Goal: Task Accomplishment & Management: Manage account settings

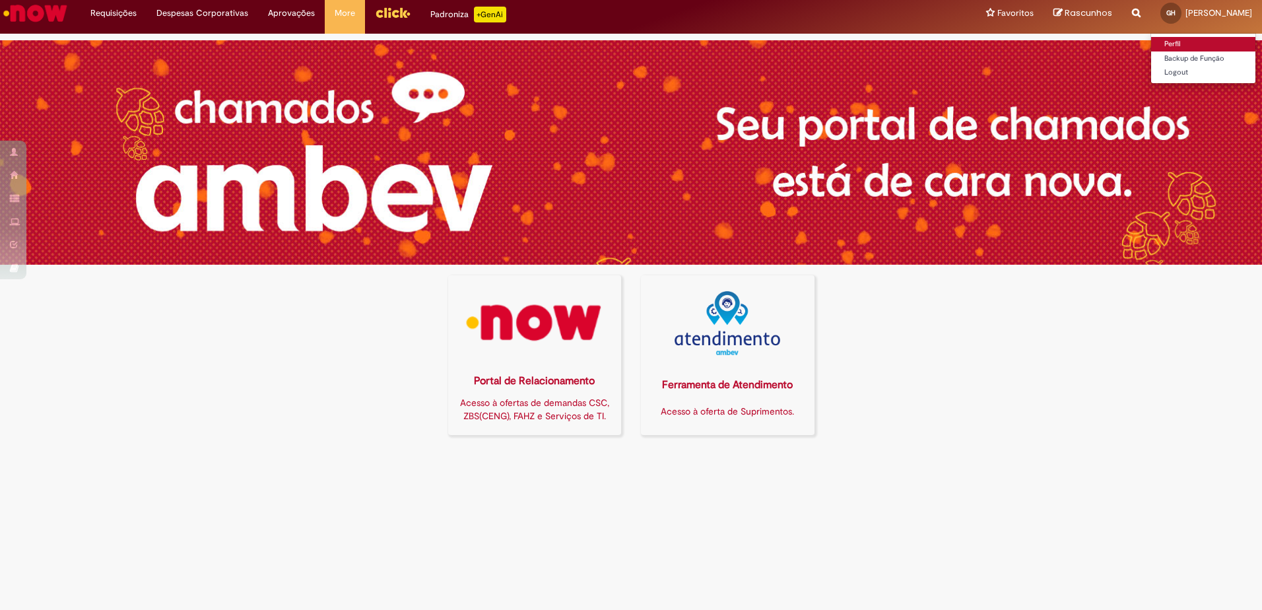
click at [1164, 46] on link "Perfil" at bounding box center [1203, 44] width 104 height 15
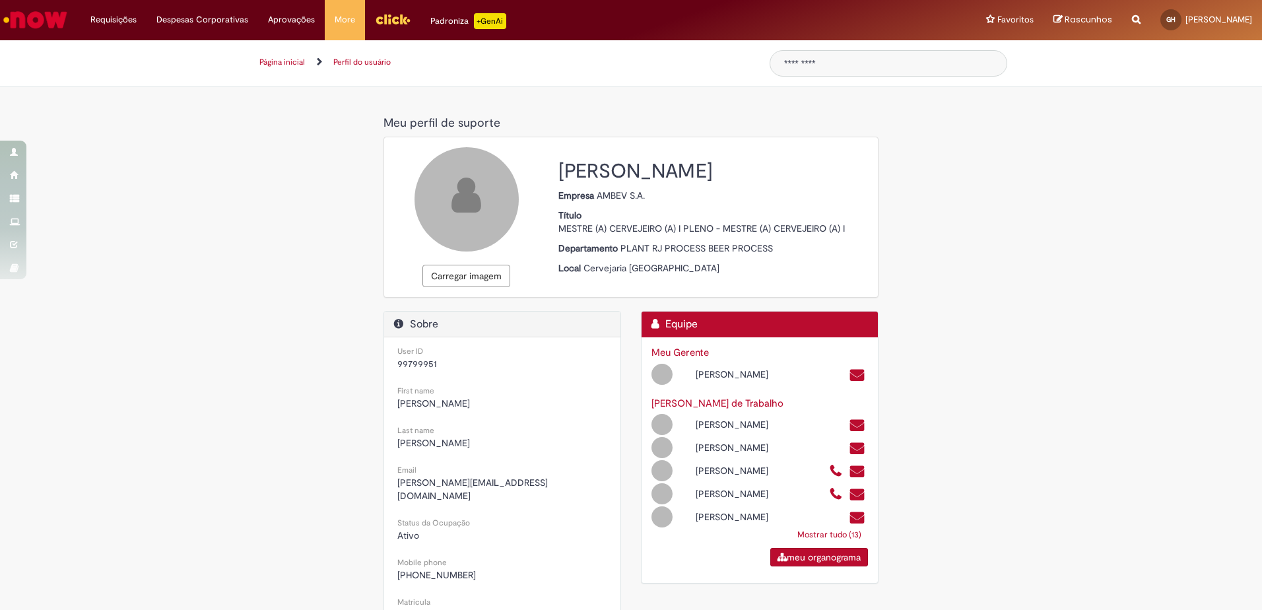
select select "**********"
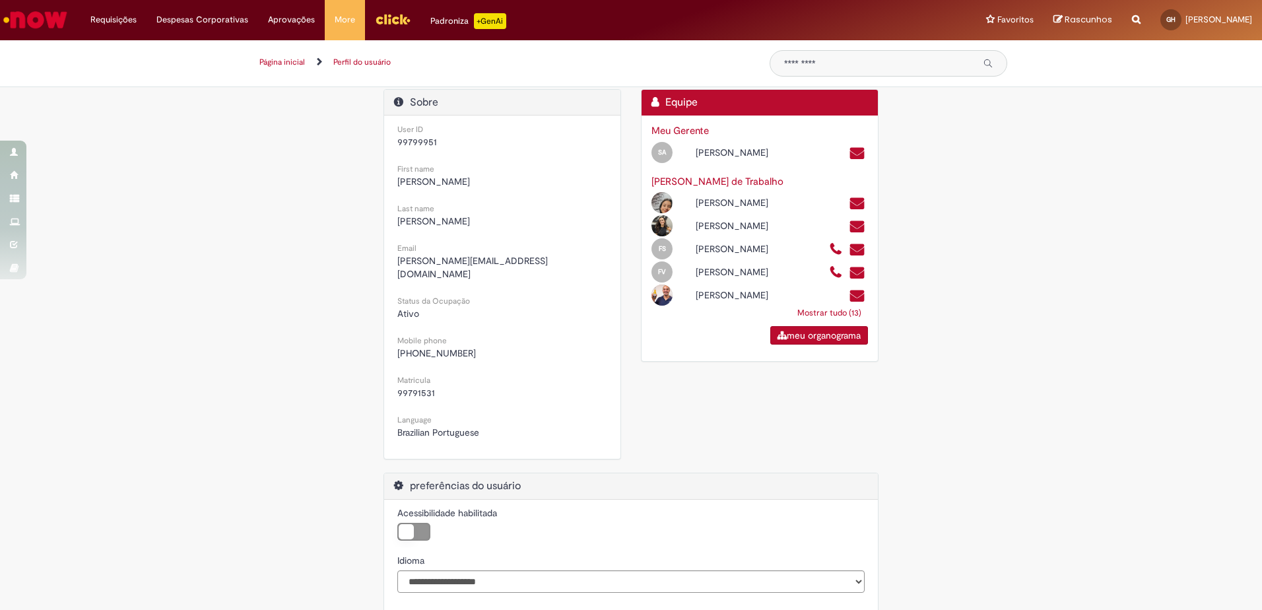
scroll to position [261, 0]
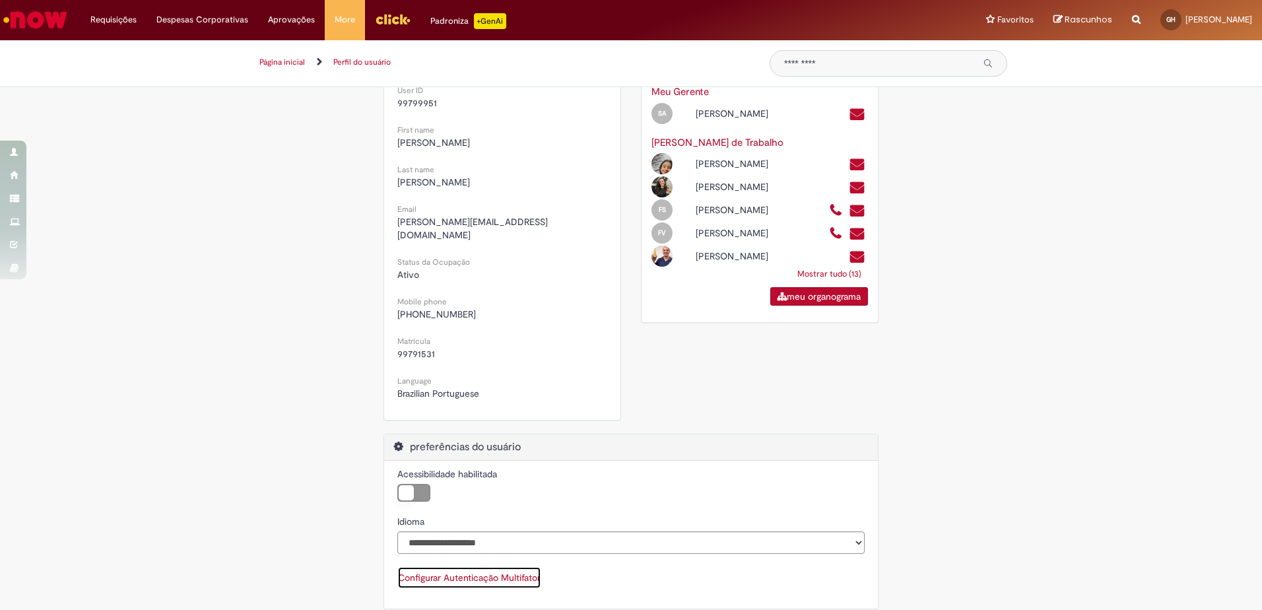
click at [486, 567] on button "Configurar Autenticação Multifator" at bounding box center [469, 577] width 144 height 22
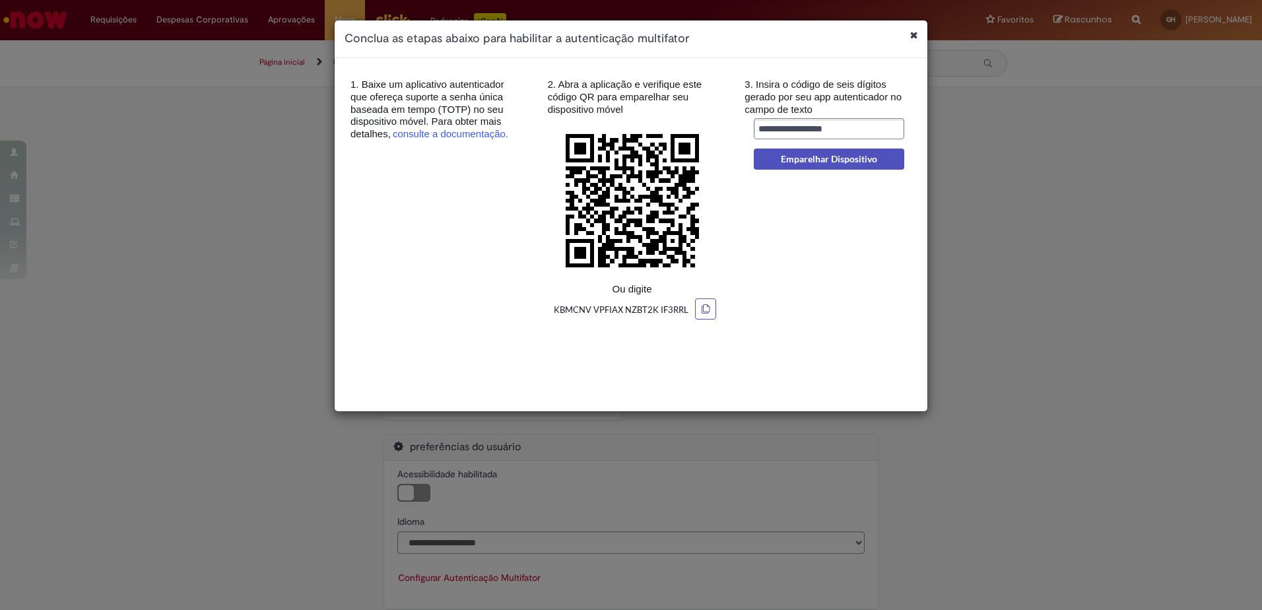
scroll to position [0, 0]
click at [793, 125] on input "Insira o código de 6 dígitos gerado pelo app autenticador" at bounding box center [829, 127] width 150 height 21
type input "******"
click at [849, 155] on button "Emparelhar Dispositivo" at bounding box center [829, 158] width 150 height 21
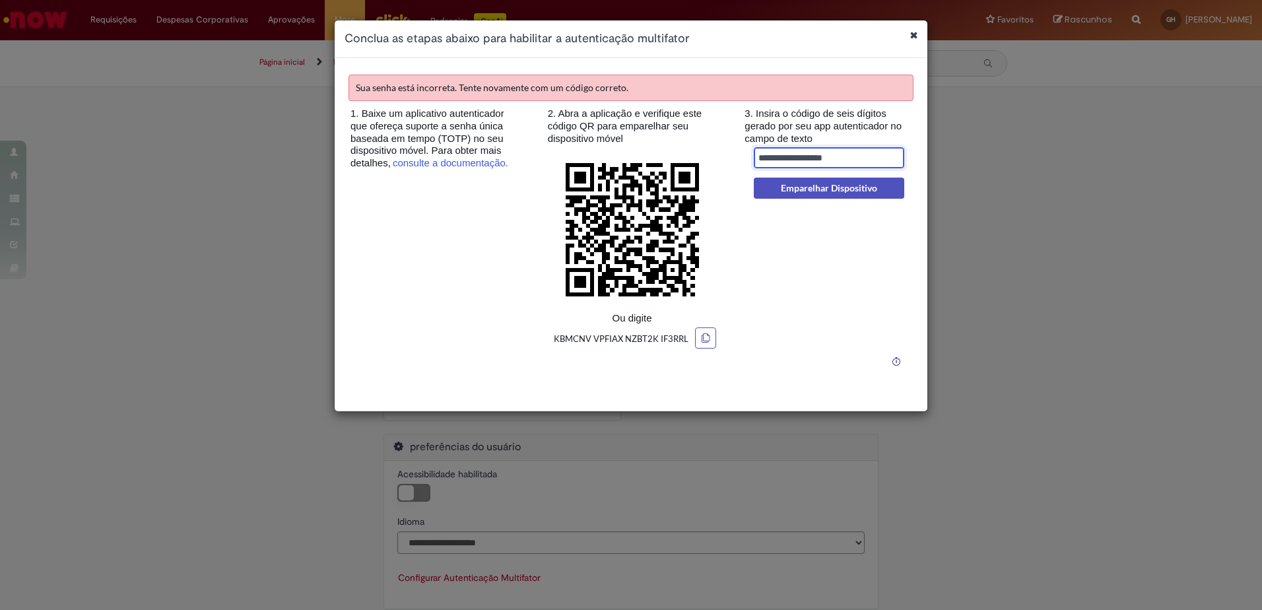
click at [828, 154] on input "Insira o código de 6 dígitos gerado pelo app autenticador" at bounding box center [829, 156] width 150 height 21
type input "******"
click at [816, 190] on button "Emparelhar Dispositivo" at bounding box center [829, 187] width 150 height 21
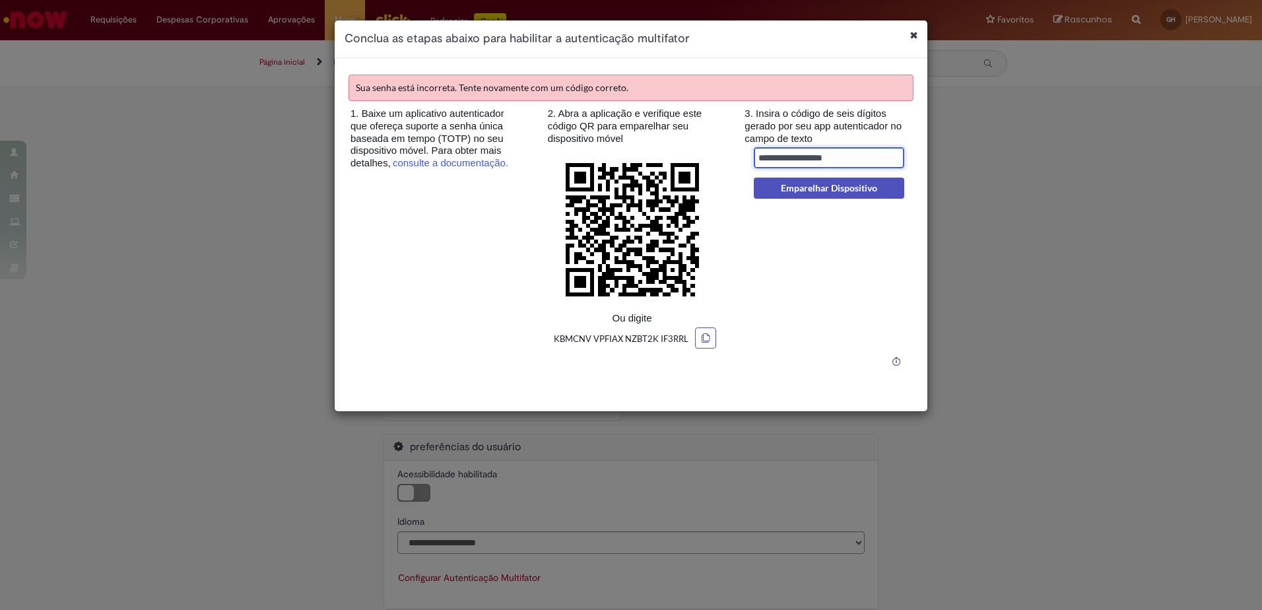
click at [811, 158] on input "Insira o código de 6 dígitos gerado pelo app autenticador" at bounding box center [829, 156] width 150 height 21
type input "******"
click at [806, 184] on button "Emparelhar Dispositivo" at bounding box center [829, 187] width 150 height 21
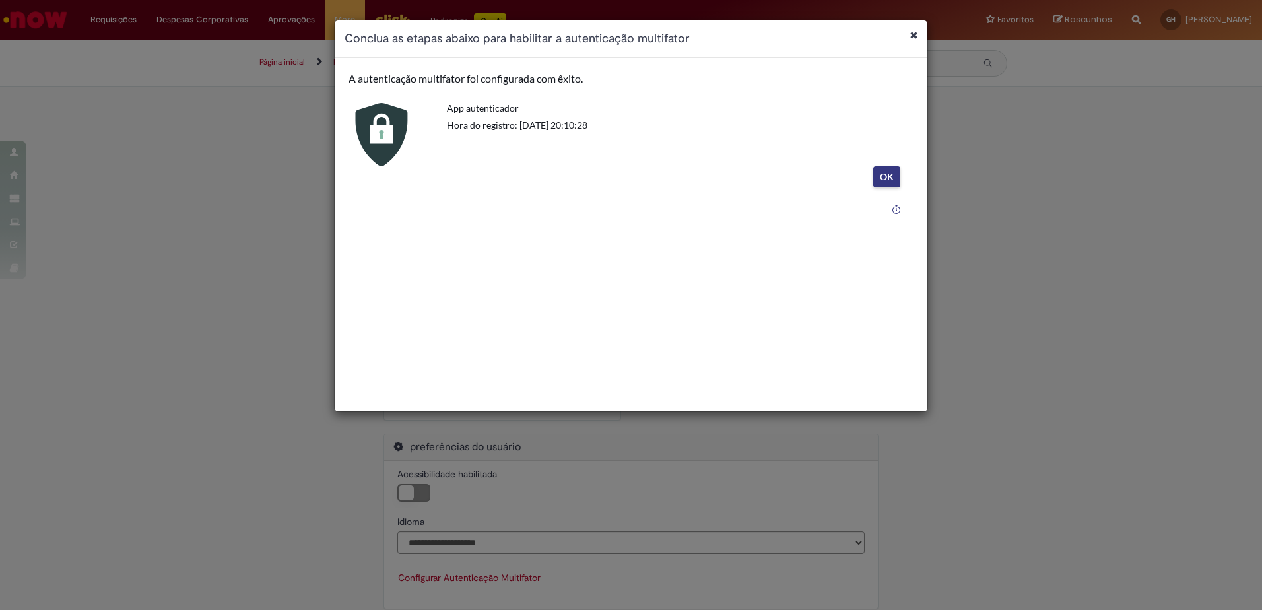
click at [880, 176] on button "OK" at bounding box center [886, 176] width 27 height 21
click at [918, 43] on div "Conclua as etapas abaixo para habilitar a autenticação multifator" at bounding box center [631, 39] width 593 height 38
click at [912, 38] on icon "Fechar caixa de diálogo" at bounding box center [913, 34] width 7 height 9
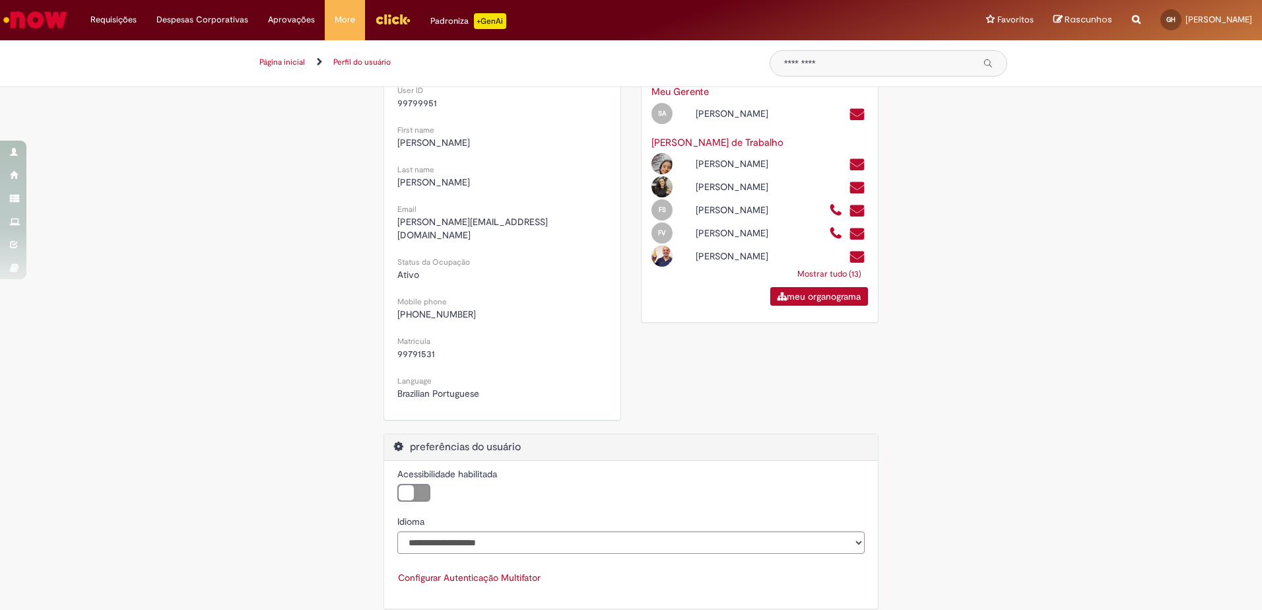
click at [944, 312] on div "Meu perfil de suporte Meu perfil de suporte Carregar imagem [PERSON_NAME] Empre…" at bounding box center [631, 236] width 772 height 773
click at [416, 484] on label "Acessibilidade habilitada" at bounding box center [413, 493] width 33 height 18
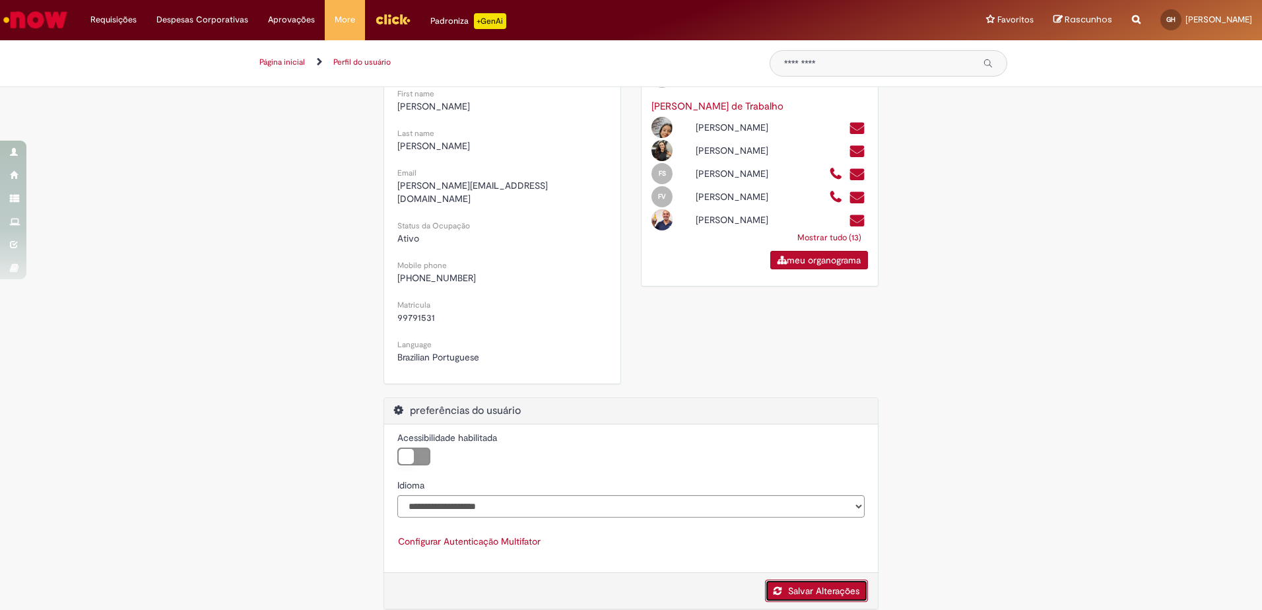
click at [812, 579] on link "Salvar Alterações" at bounding box center [816, 590] width 103 height 22
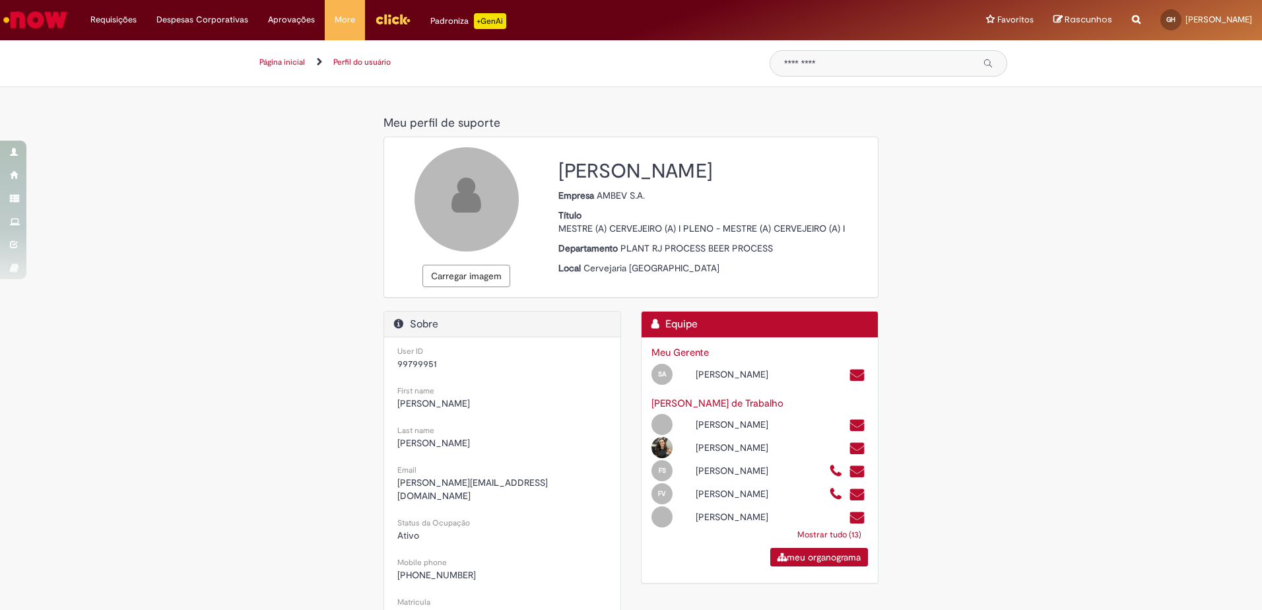
scroll to position [91, 0]
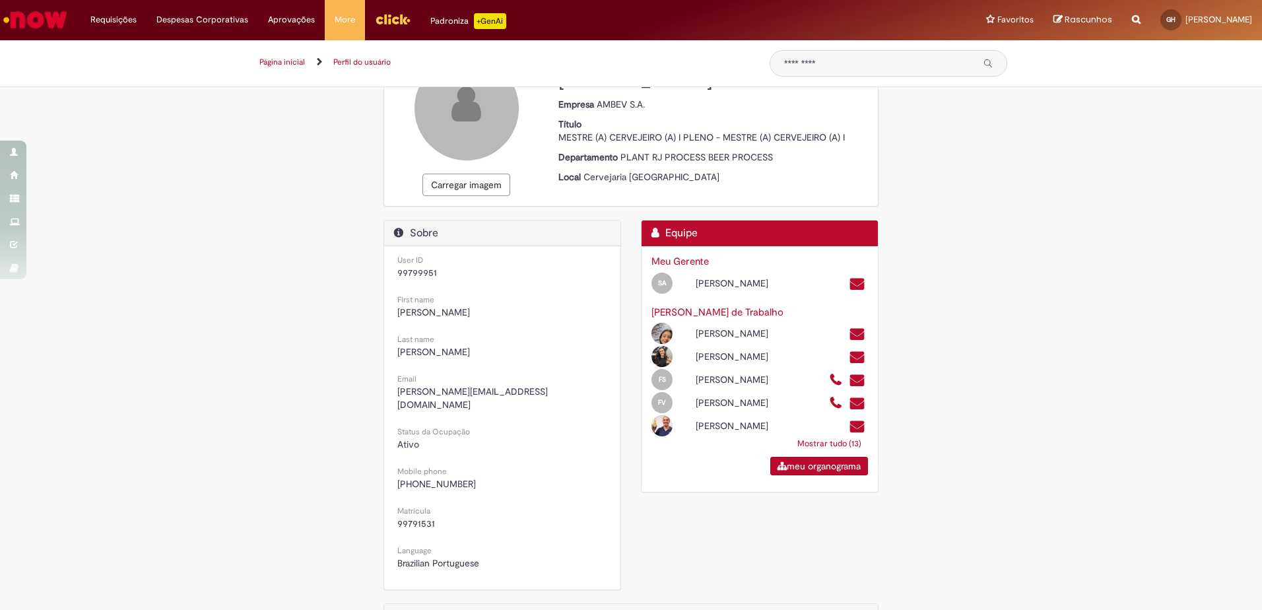
click at [425, 478] on span "[PHONE_NUMBER]" at bounding box center [436, 484] width 79 height 12
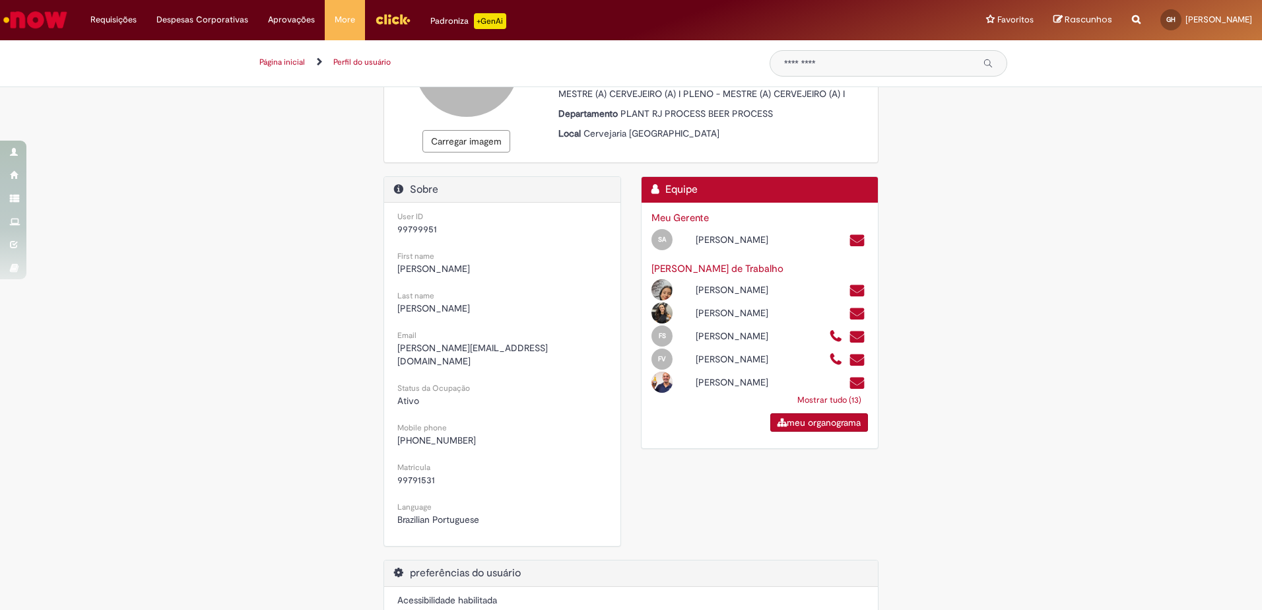
scroll to position [138, 0]
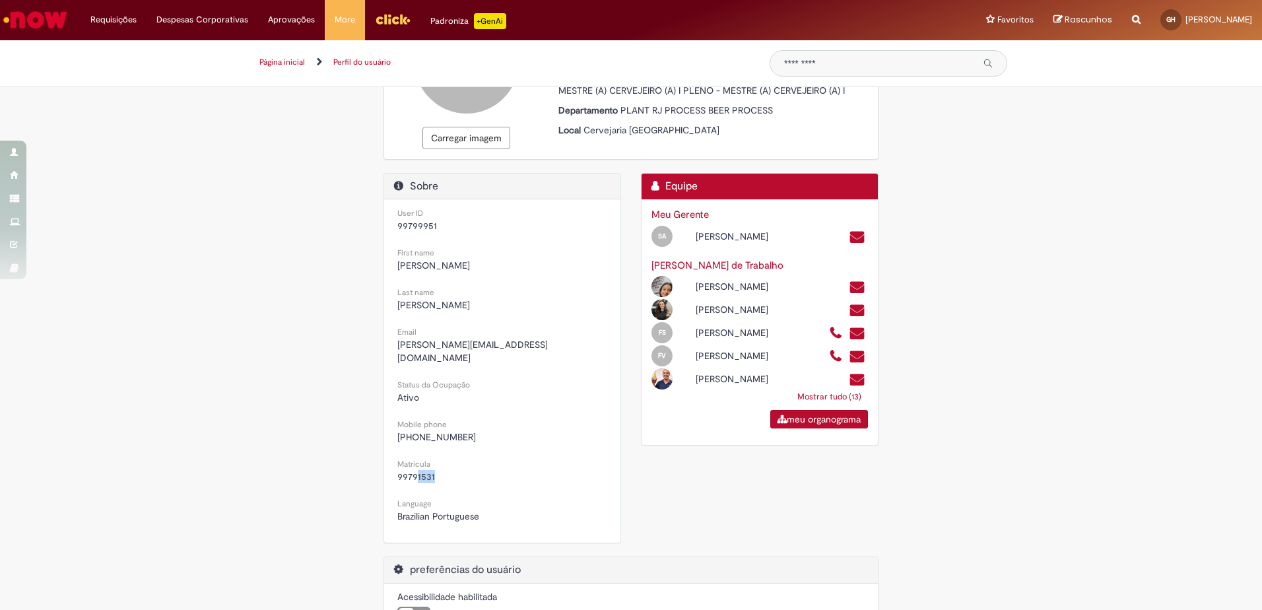
drag, startPoint x: 413, startPoint y: 467, endPoint x: 450, endPoint y: 468, distance: 37.0
click at [450, 470] on span "99791531" at bounding box center [502, 476] width 210 height 13
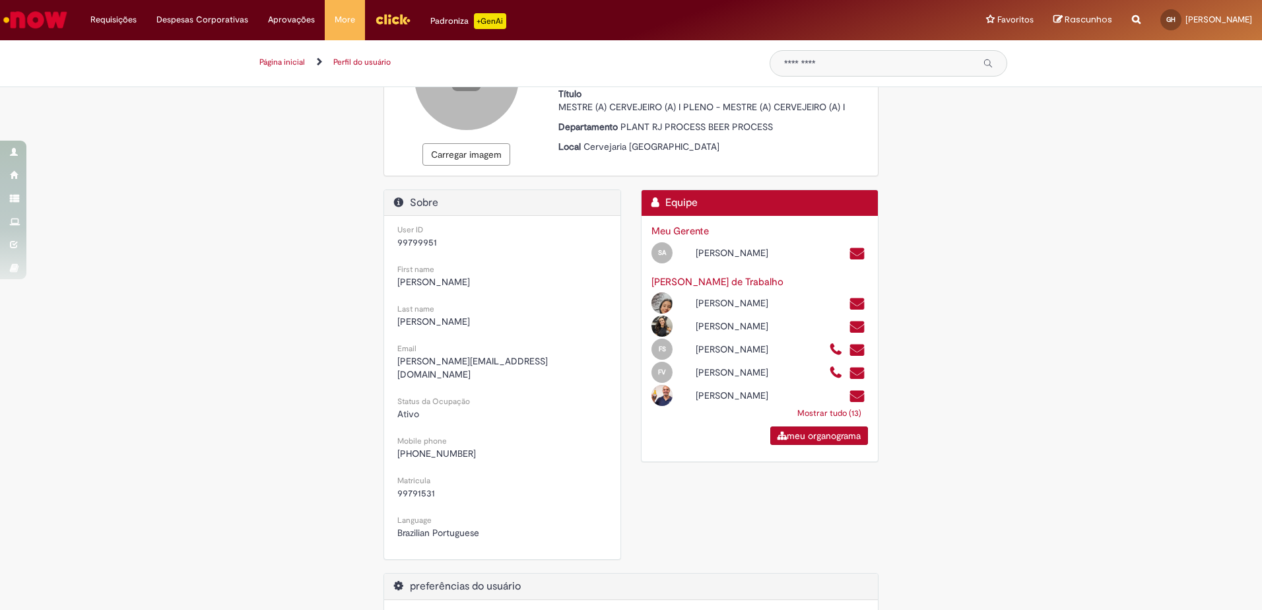
scroll to position [122, 0]
click at [834, 424] on link "Mostrar tudo (13)" at bounding box center [828, 413] width 77 height 24
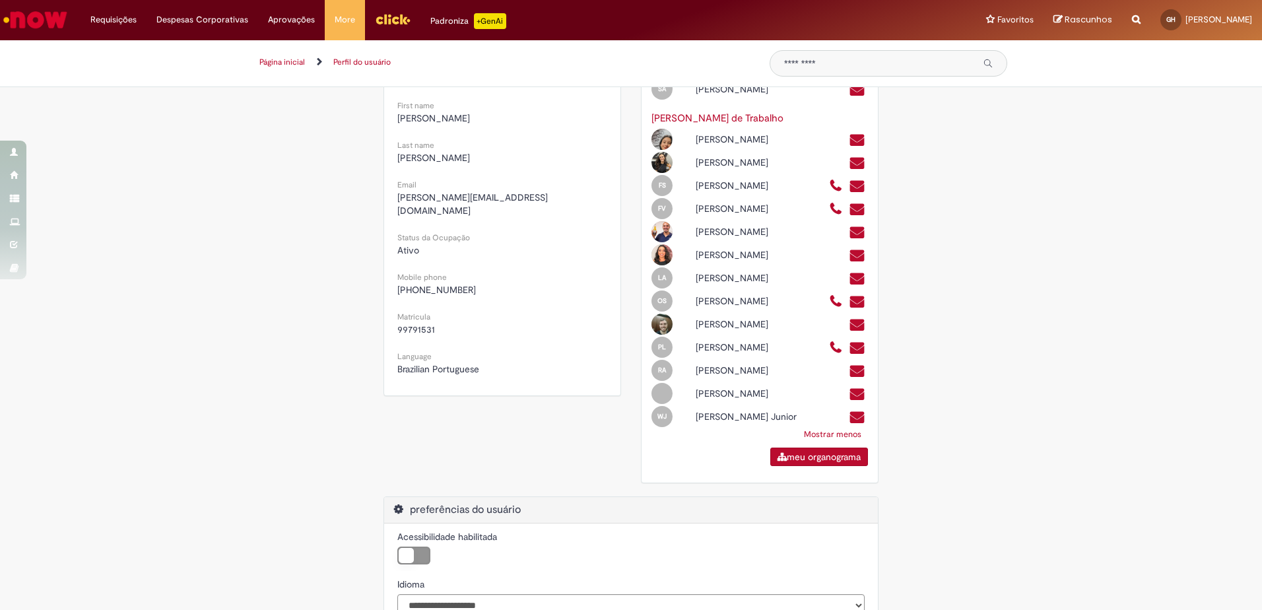
scroll to position [286, 0]
click at [965, 428] on div "Meu perfil de suporte Meu perfil de suporte Carregar imagem [PERSON_NAME] Empre…" at bounding box center [631, 254] width 772 height 860
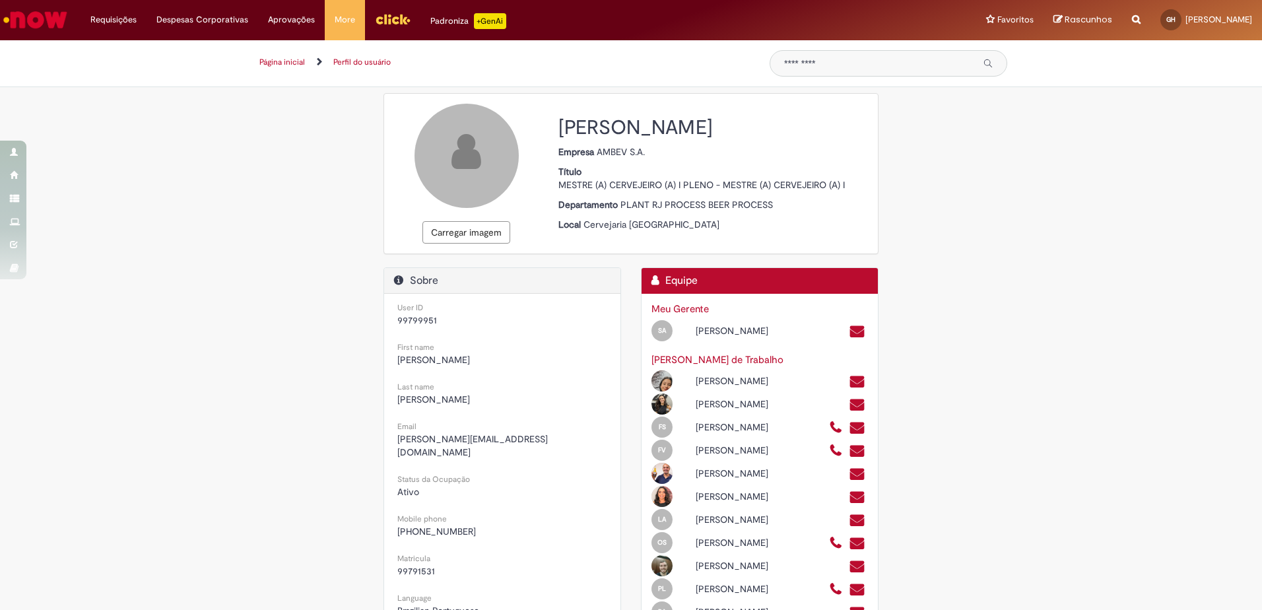
scroll to position [42, 0]
click at [473, 228] on button "Carregar imagem" at bounding box center [466, 233] width 88 height 22
click at [477, 237] on button "Carregar imagem" at bounding box center [466, 233] width 88 height 22
